Goal: Information Seeking & Learning: Learn about a topic

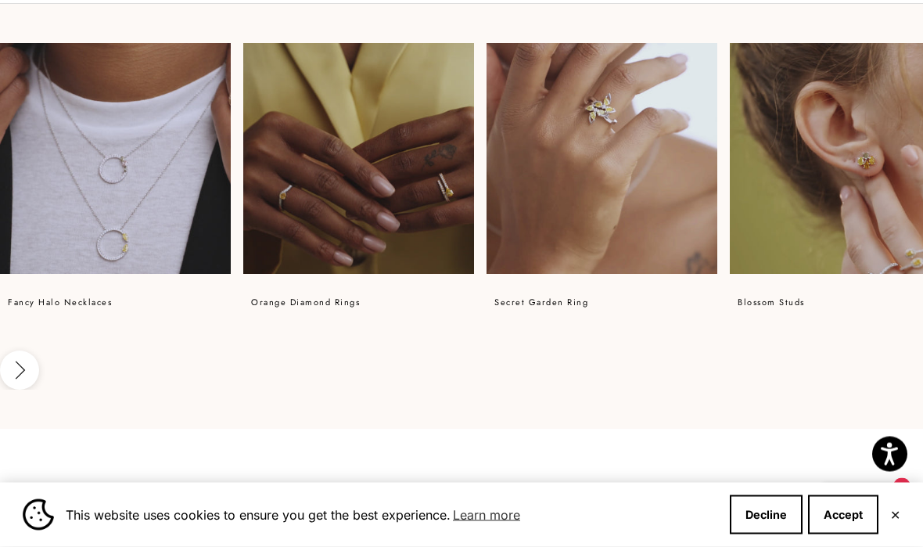
scroll to position [1009, 0]
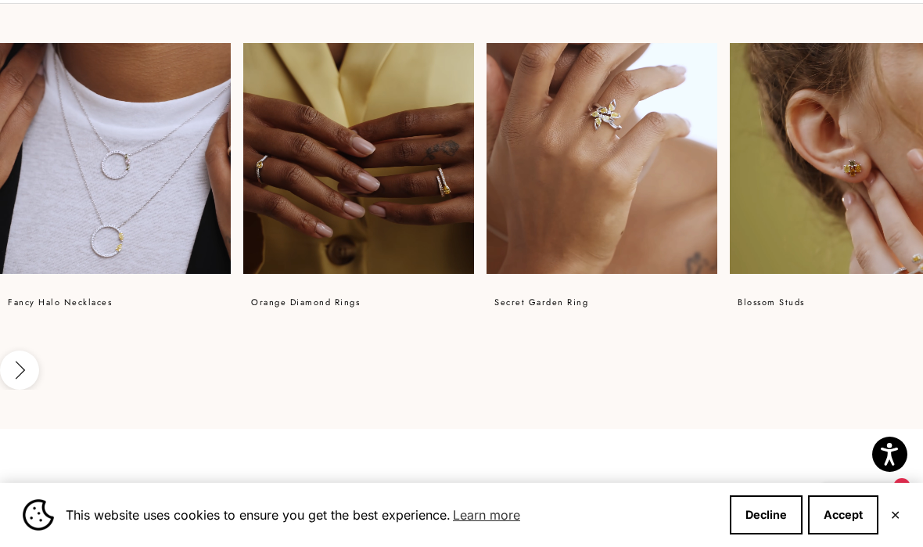
click at [393, 195] on video at bounding box center [358, 158] width 231 height 231
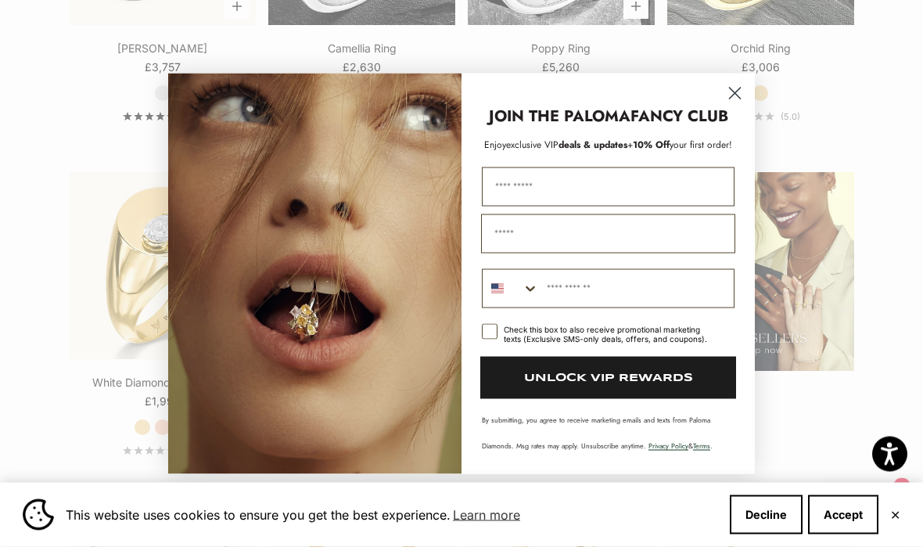
scroll to position [1656, 0]
click at [728, 105] on circle "Close dialog" at bounding box center [735, 93] width 26 height 26
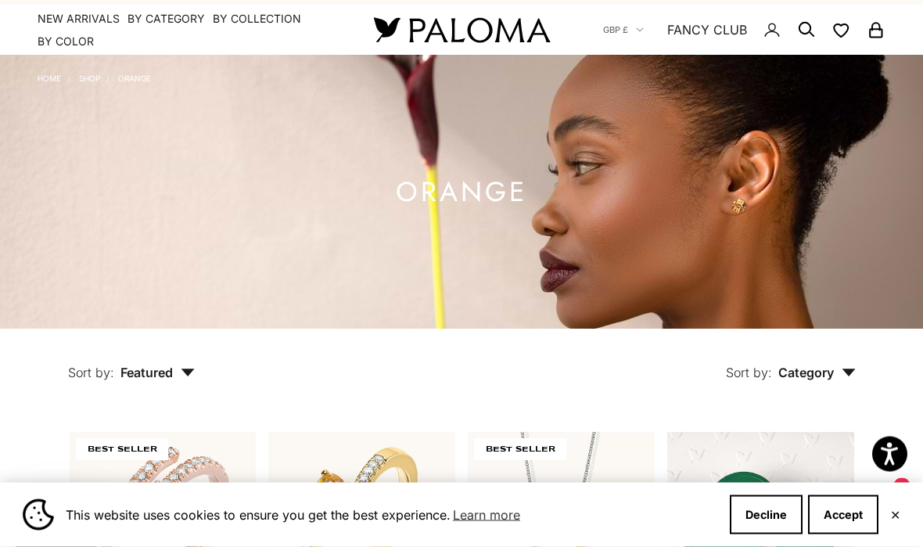
scroll to position [0, 0]
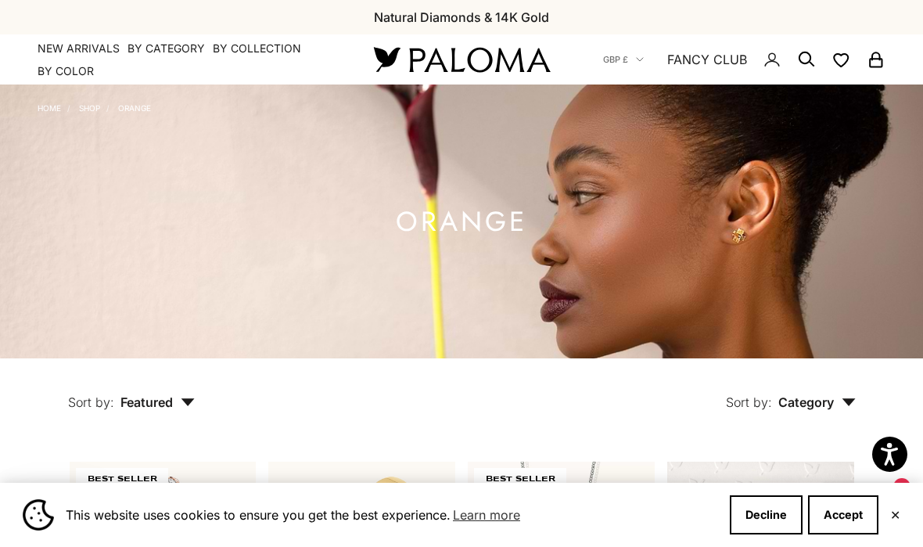
click at [92, 103] on link "Shop" at bounding box center [89, 107] width 21 height 9
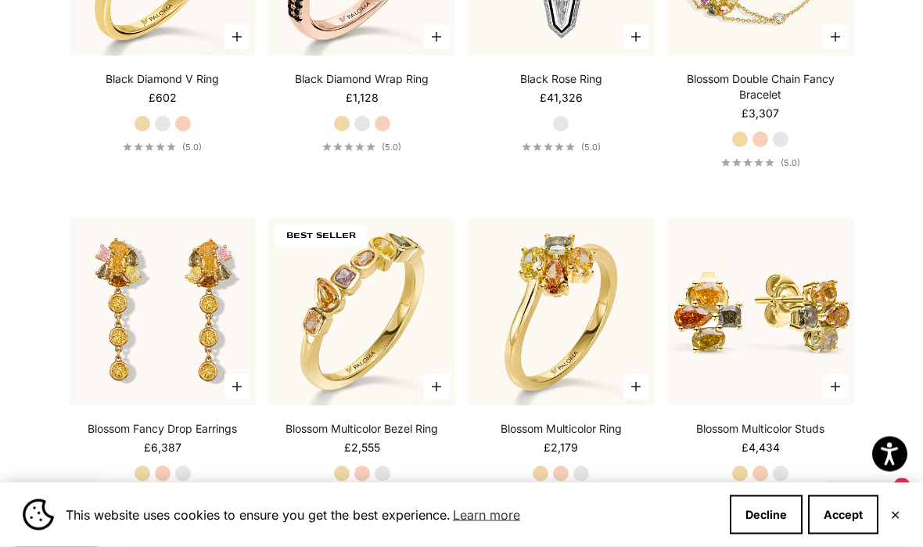
scroll to position [3197, 0]
click at [845, 246] on img at bounding box center [761, 312] width 206 height 206
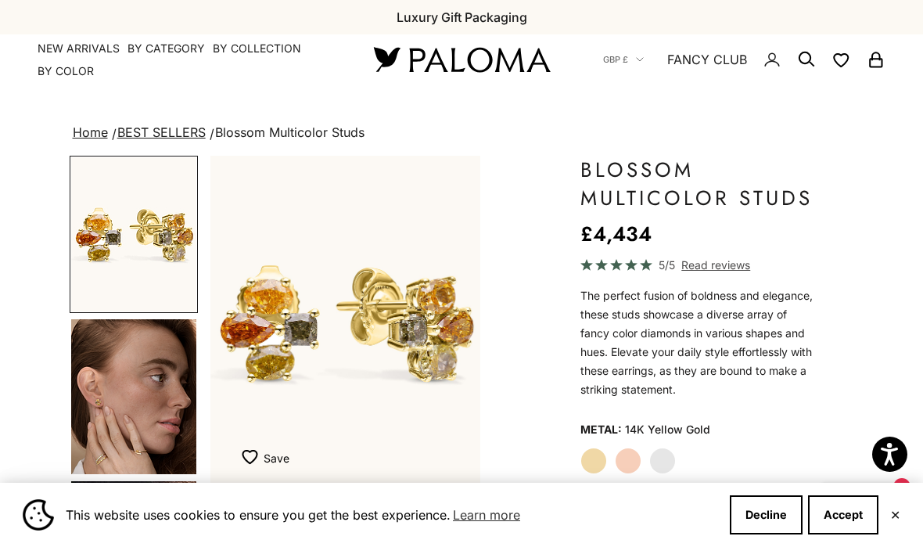
click at [256, 44] on summary "By Collection" at bounding box center [257, 49] width 88 height 16
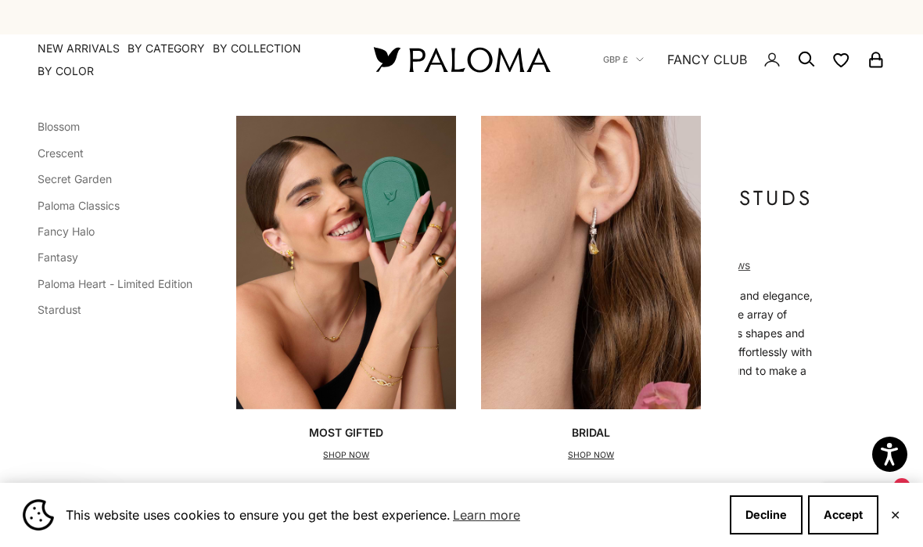
click at [49, 131] on link "Blossom" at bounding box center [59, 126] width 42 height 13
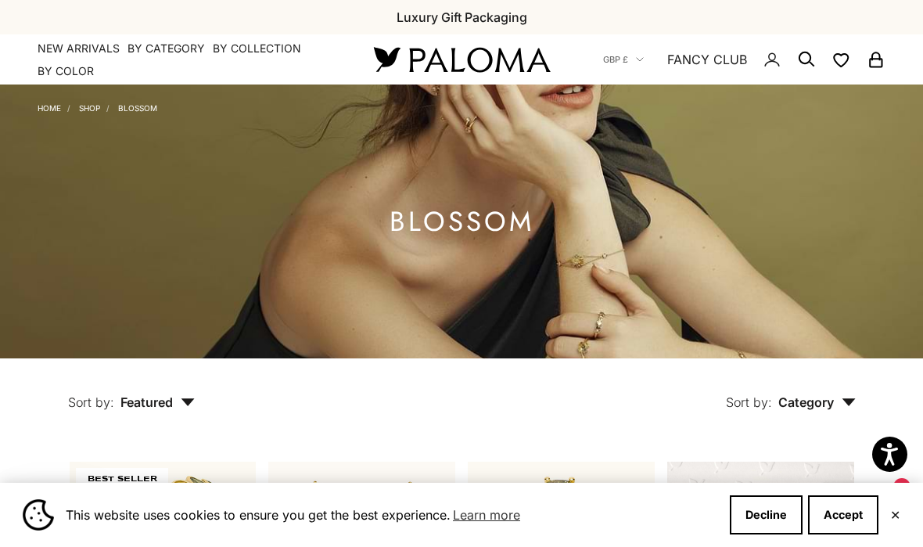
click at [91, 107] on link "Shop" at bounding box center [89, 107] width 21 height 9
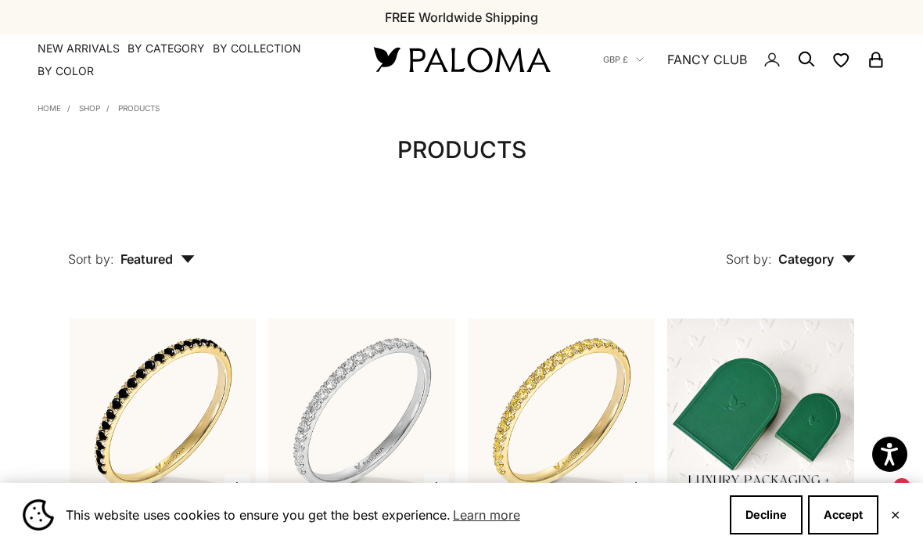
click at [85, 103] on link "Shop" at bounding box center [89, 107] width 21 height 9
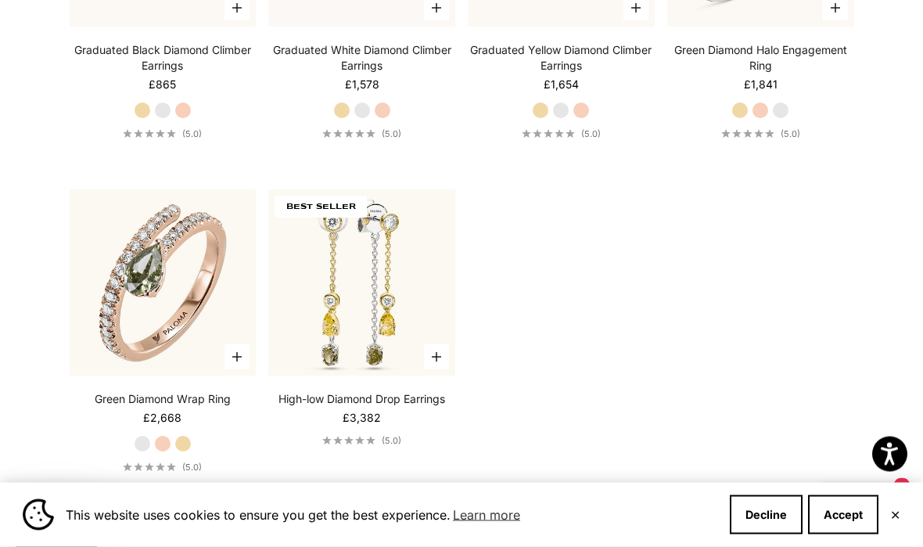
scroll to position [6325, 0]
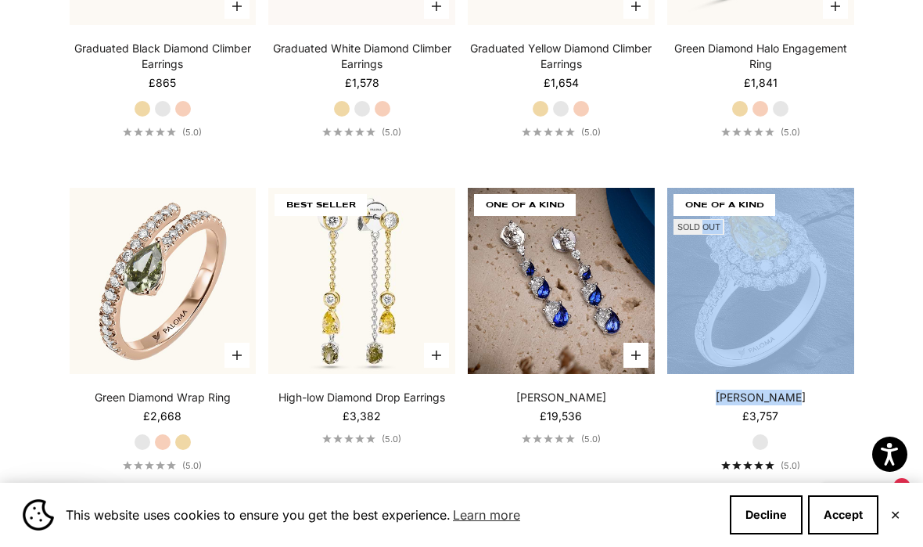
click at [841, 419] on div "Jasmine Ring Starting at £3,757 White Gold (5.0)" at bounding box center [760, 429] width 187 height 81
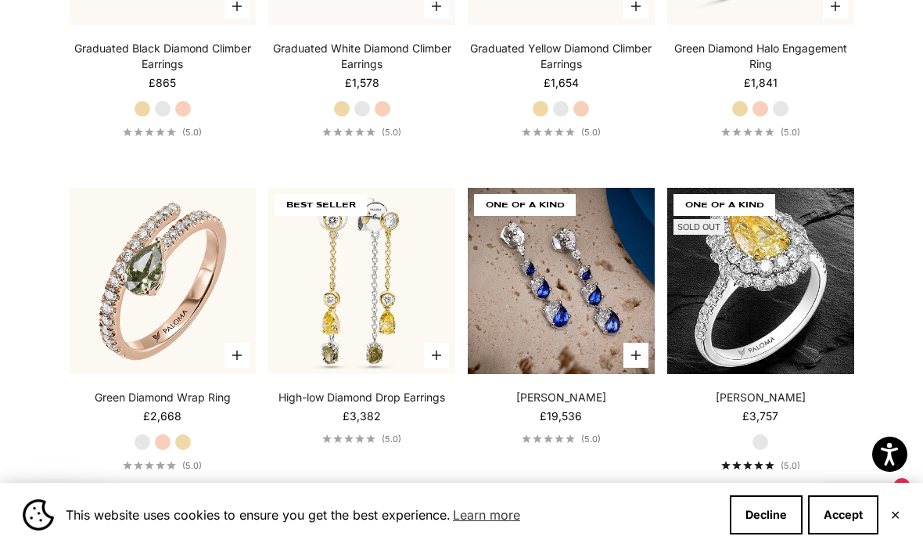
click at [839, 430] on div "Jasmine Ring Starting at £3,757 White Gold (5.0)" at bounding box center [760, 429] width 187 height 81
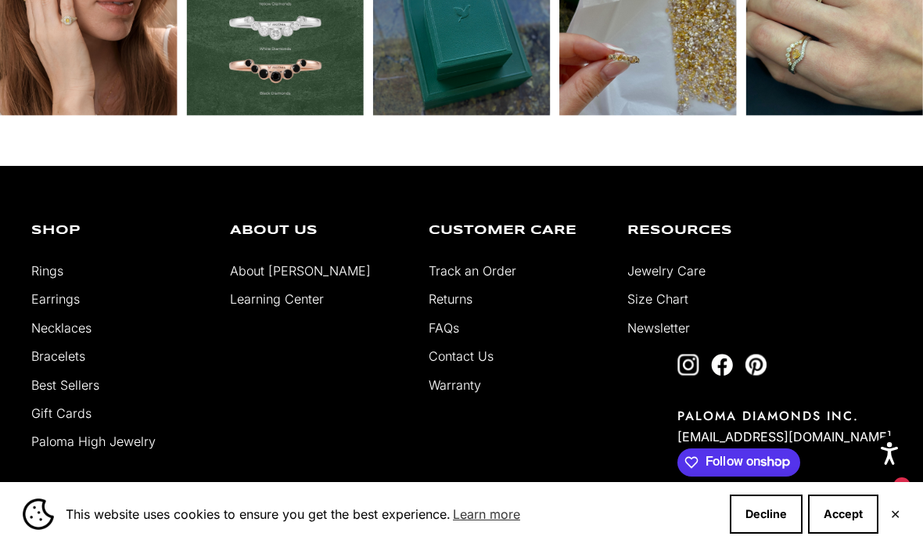
scroll to position [12976, 0]
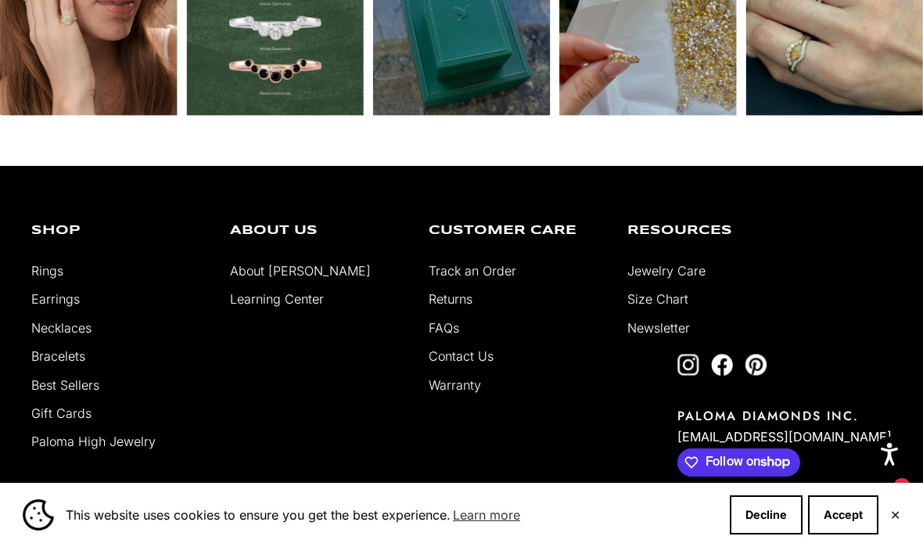
click at [57, 335] on link "Necklaces" at bounding box center [61, 328] width 60 height 16
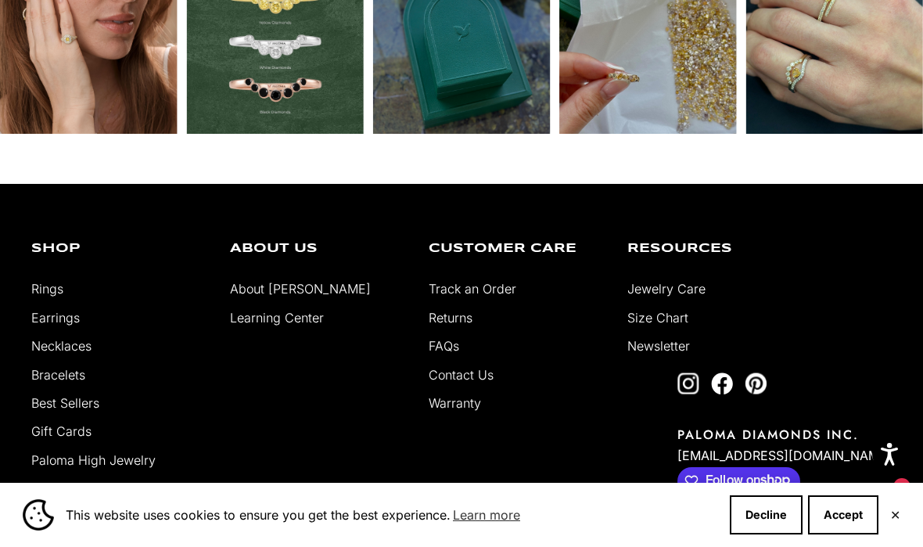
scroll to position [2413, 0]
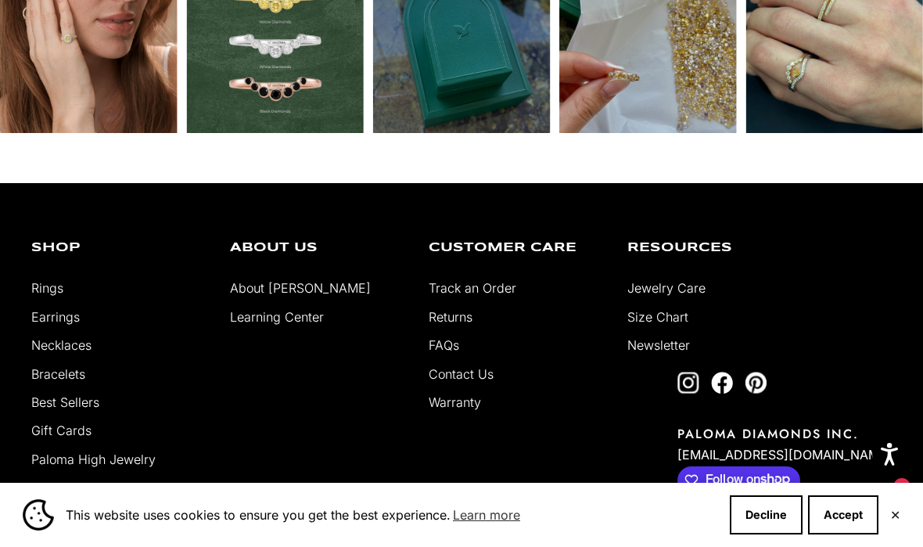
click at [57, 382] on link "Bracelets" at bounding box center [58, 374] width 54 height 16
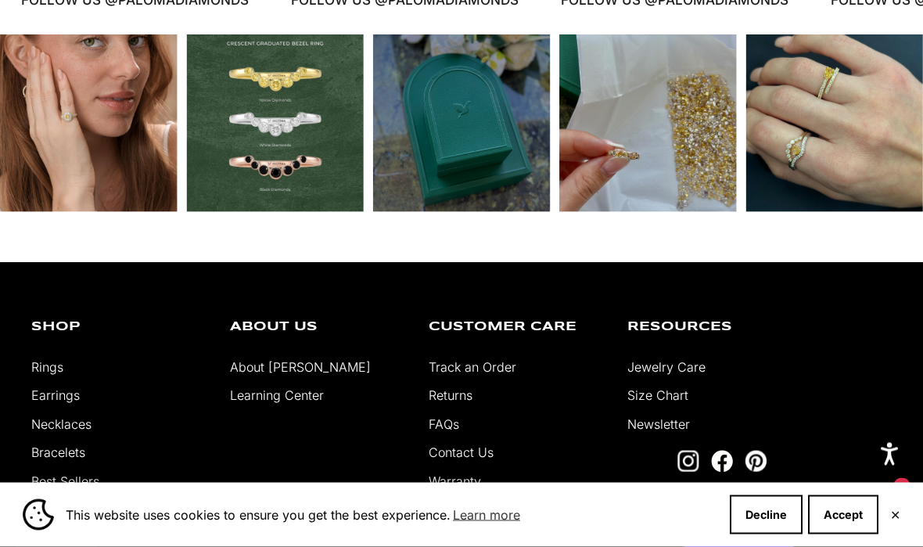
scroll to position [1556, 0]
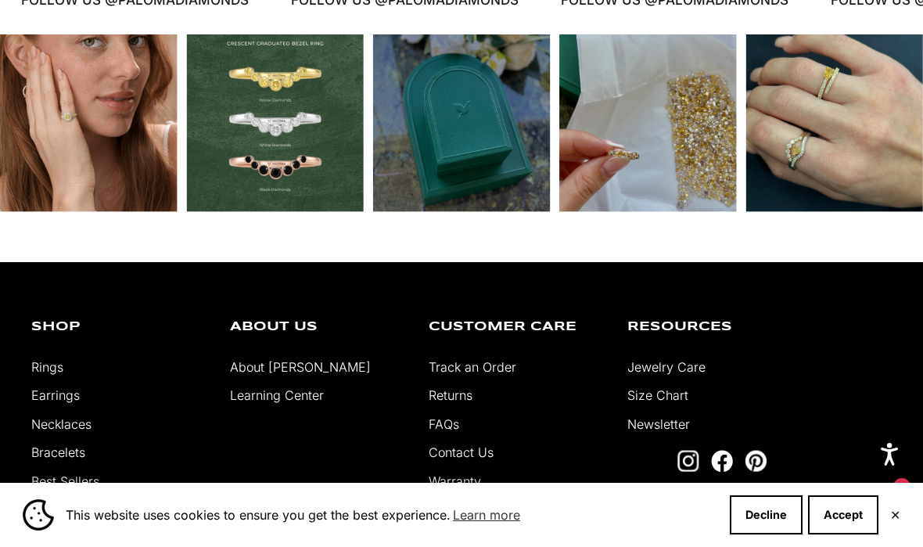
click at [44, 375] on link "Rings" at bounding box center [47, 367] width 32 height 16
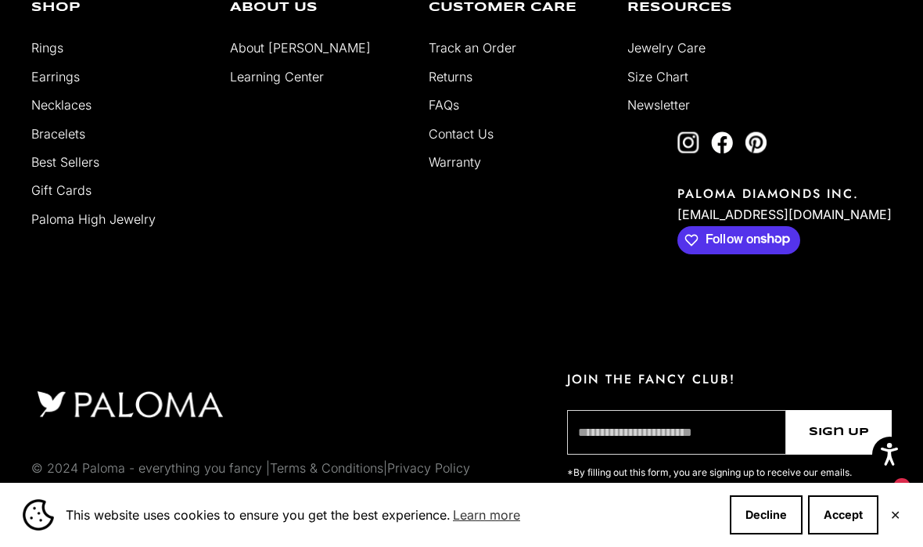
scroll to position [6771, 0]
